Goal: Transaction & Acquisition: Purchase product/service

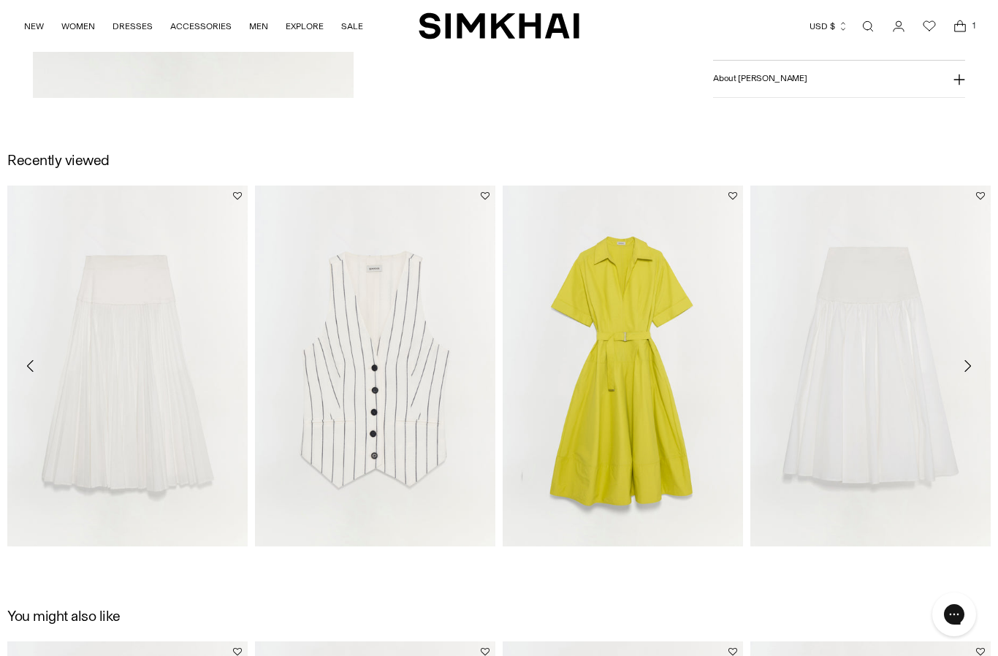
scroll to position [1954, 0]
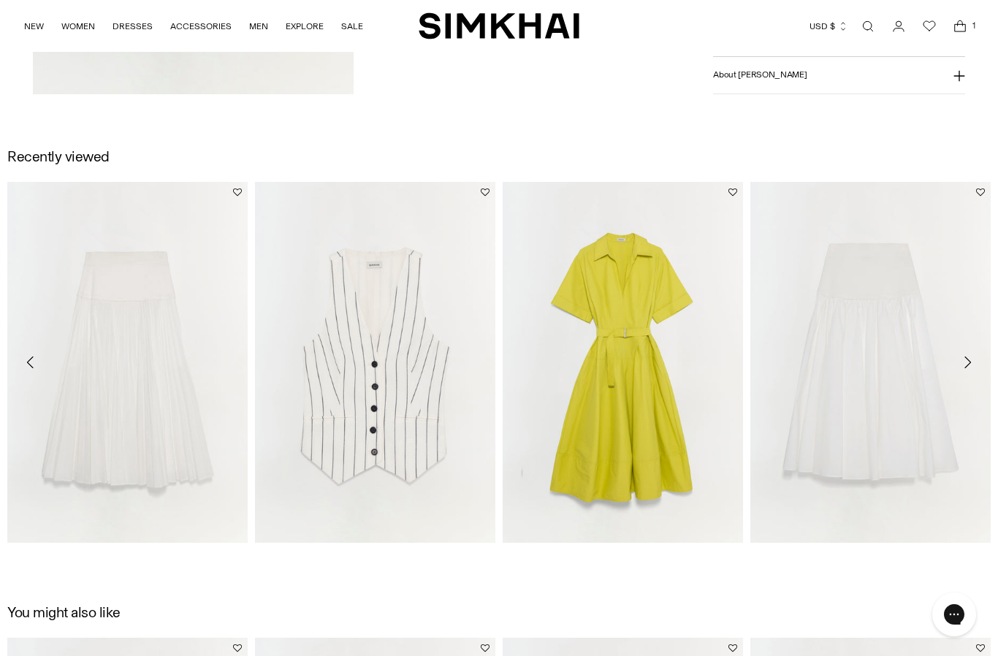
click at [909, 411] on img "Stella Skirt" at bounding box center [870, 362] width 240 height 361
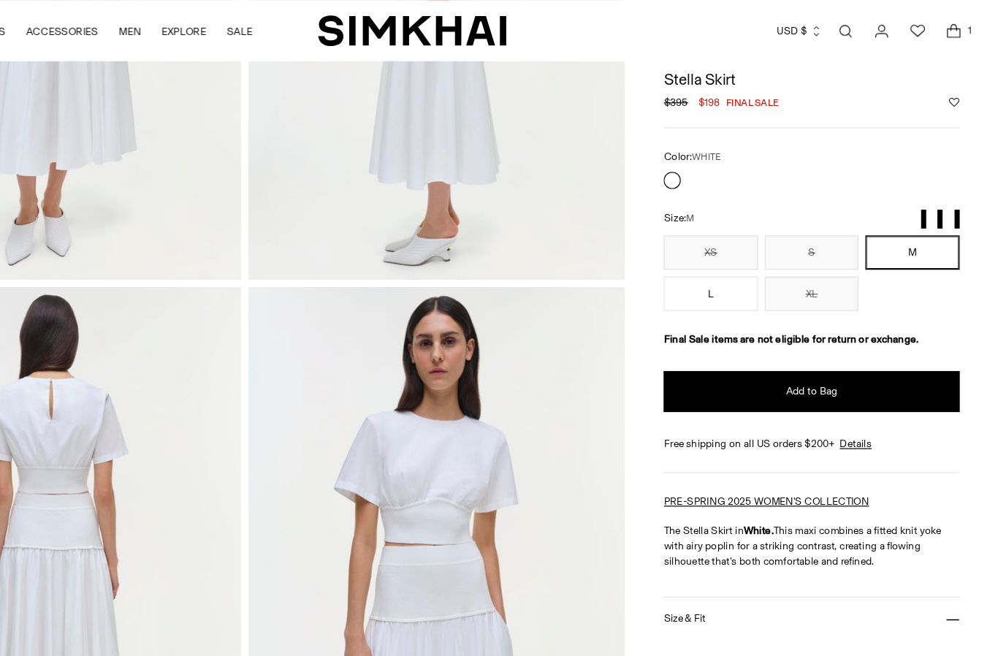
scroll to position [349, 0]
click at [766, 331] on button "Add to Bag" at bounding box center [839, 333] width 252 height 35
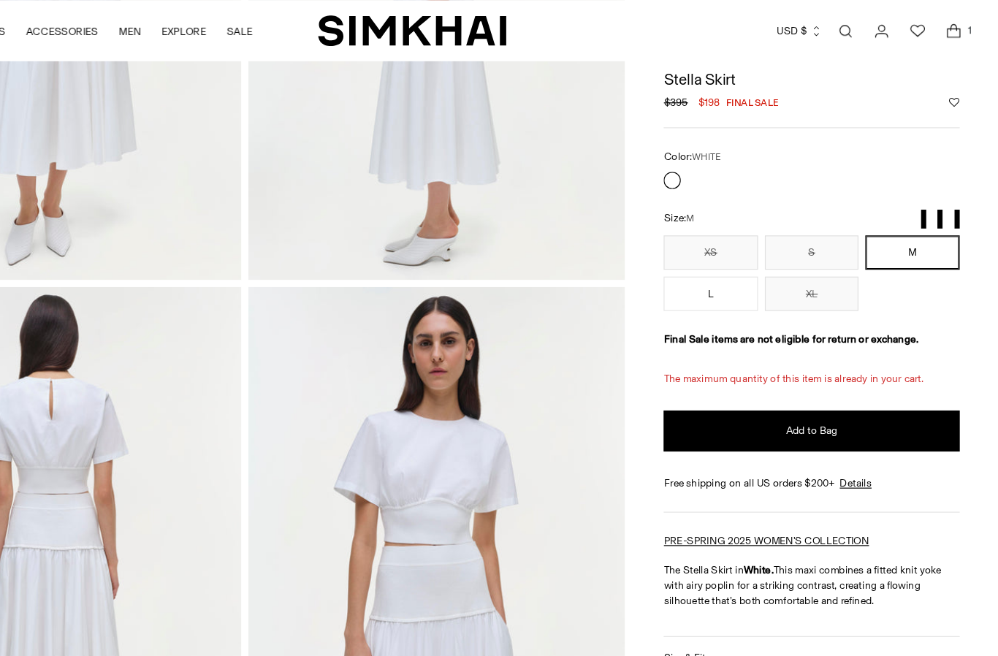
click at [967, 30] on span "1" at bounding box center [973, 25] width 13 height 13
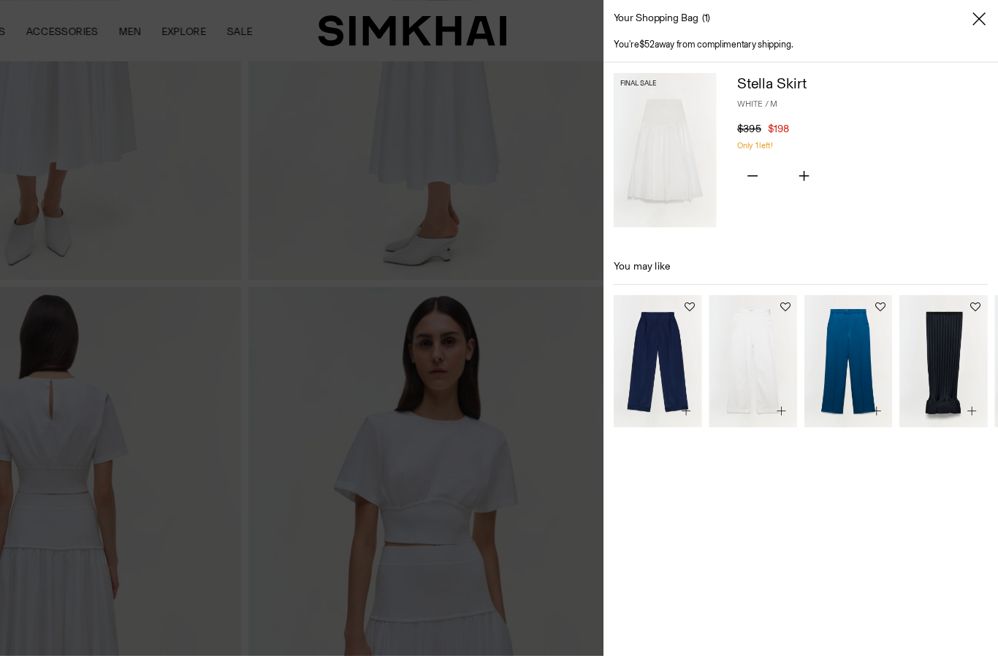
click at [671, 132] on img at bounding box center [715, 127] width 88 height 131
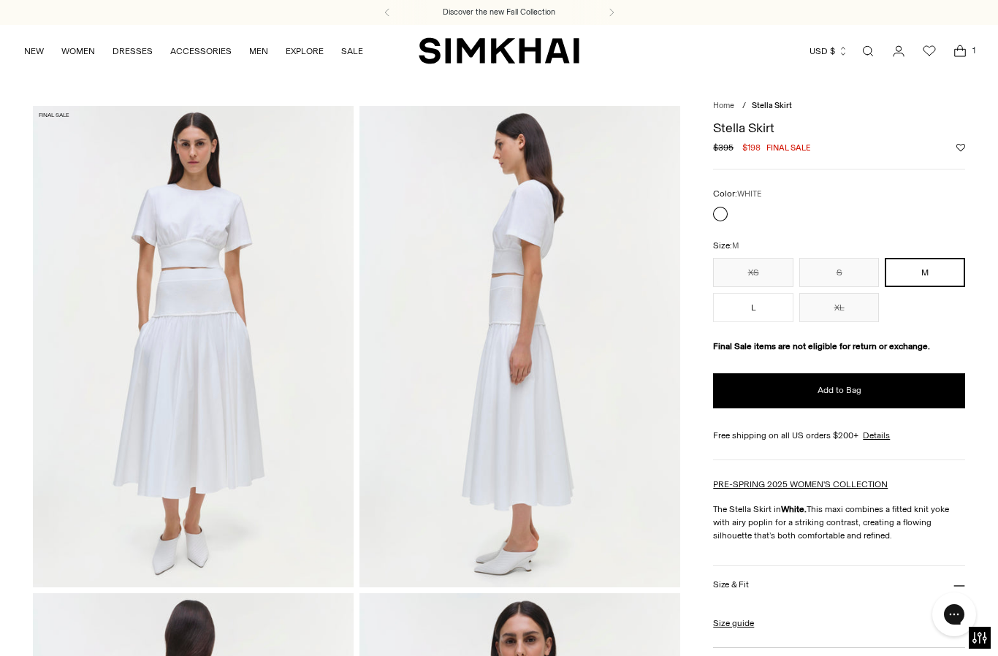
click at [967, 49] on span "1" at bounding box center [973, 50] width 13 height 13
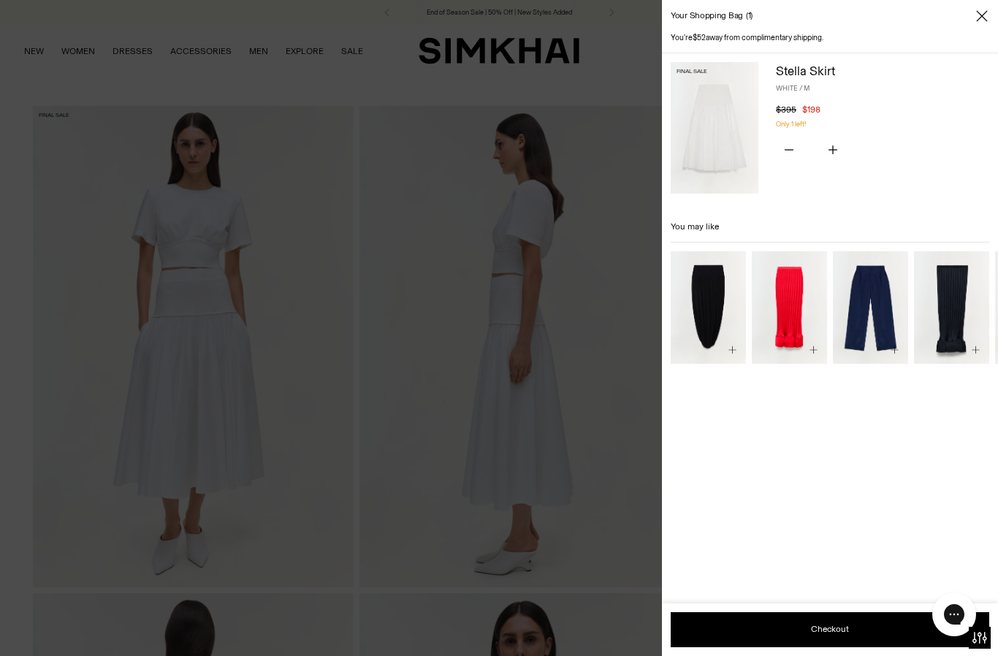
click at [828, 633] on button "Checkout" at bounding box center [830, 629] width 318 height 35
click at [830, 625] on button "Checkout" at bounding box center [830, 629] width 318 height 35
